Goal: Task Accomplishment & Management: Complete application form

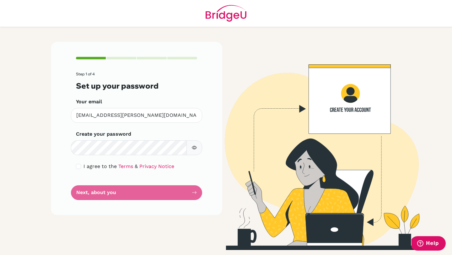
click at [191, 149] on button "button" at bounding box center [194, 147] width 16 height 15
click at [85, 168] on span "I agree to the" at bounding box center [100, 166] width 33 height 6
click at [99, 194] on form "Step 1 of 4 Set up your password Your email [EMAIL_ADDRESS][PERSON_NAME][DOMAIN…" at bounding box center [136, 136] width 121 height 128
click at [110, 194] on form "Step 1 of 4 Set up your password Your email [EMAIL_ADDRESS][PERSON_NAME][DOMAIN…" at bounding box center [136, 136] width 121 height 128
click at [192, 192] on form "Step 1 of 4 Set up your password Your email [EMAIL_ADDRESS][PERSON_NAME][DOMAIN…" at bounding box center [136, 136] width 121 height 128
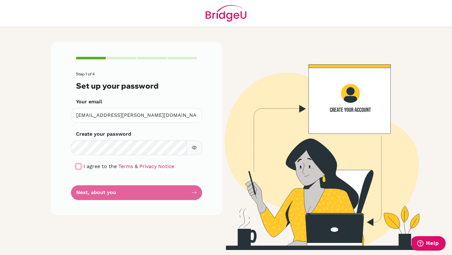
click at [79, 167] on input "checkbox" at bounding box center [78, 166] width 5 height 5
checkbox input "true"
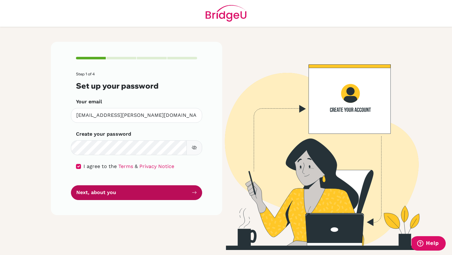
click at [110, 195] on button "Next, about you" at bounding box center [136, 192] width 131 height 15
click at [195, 195] on button "Next, about you" at bounding box center [136, 192] width 131 height 15
